Goal: Task Accomplishment & Management: Manage account settings

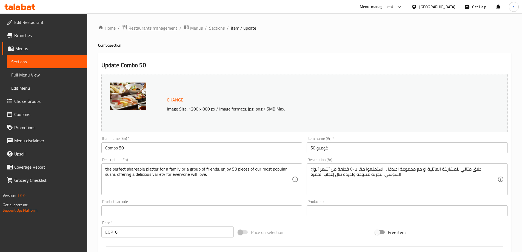
click at [141, 28] on span "Restaurants management" at bounding box center [153, 28] width 49 height 7
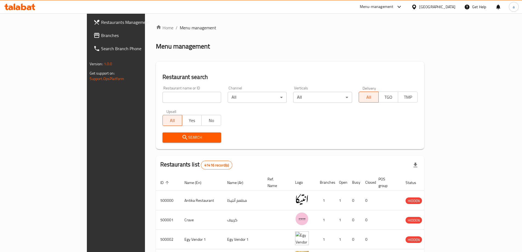
click at [87, 36] on div "Restaurants Management Branches Search Branch Phone Version: 1.0.0 Get support …" at bounding box center [261, 209] width 349 height 393
click at [101, 37] on span "Branches" at bounding box center [135, 35] width 69 height 7
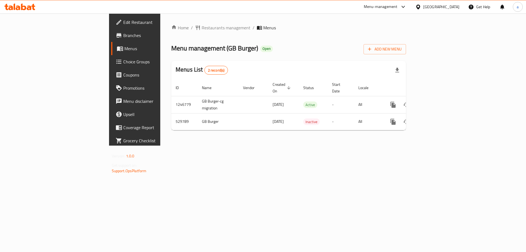
click at [123, 62] on span "Choice Groups" at bounding box center [157, 61] width 69 height 7
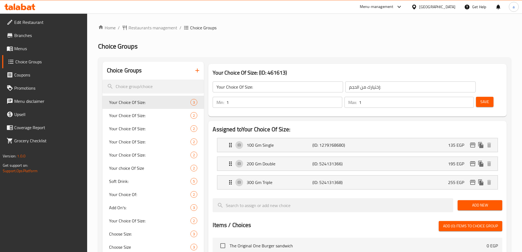
click at [33, 53] on link "Menus" at bounding box center [44, 48] width 85 height 13
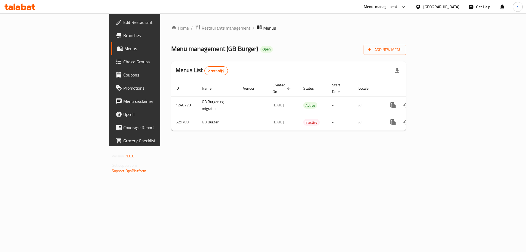
click at [173, 48] on span "Menu management ( GB Burger )" at bounding box center [214, 48] width 87 height 12
drag, startPoint x: 184, startPoint y: 49, endPoint x: 158, endPoint y: 49, distance: 26.9
click at [171, 49] on span "Menu management ( GB Burger )" at bounding box center [214, 48] width 87 height 12
copy span "GB Burger"
